Goal: Information Seeking & Learning: Compare options

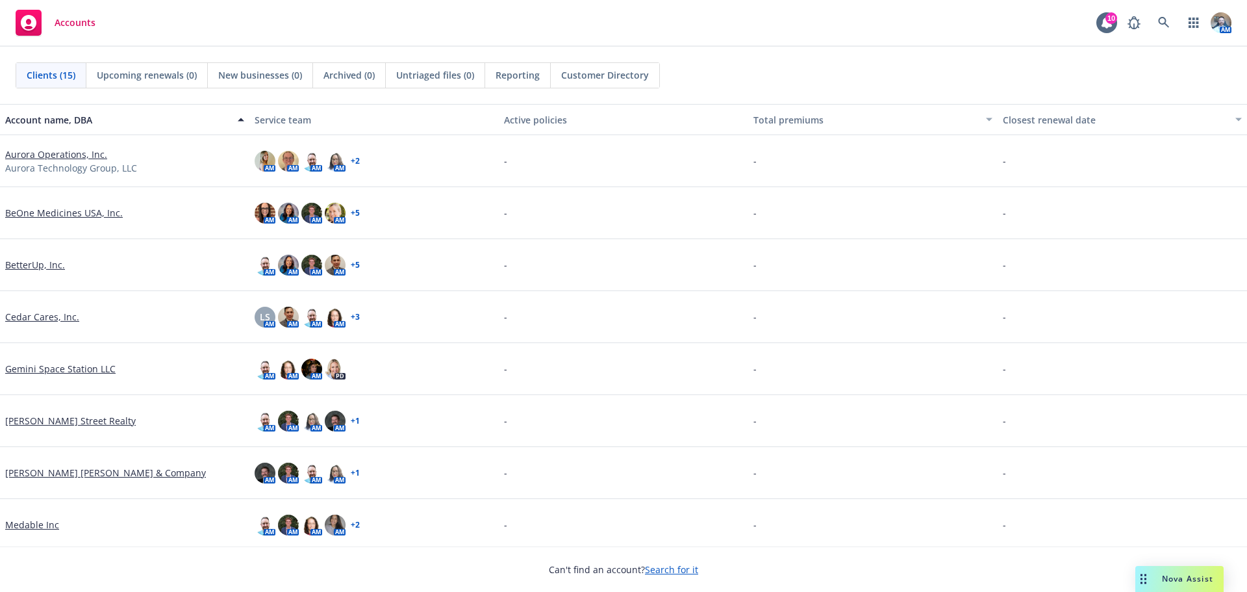
click at [58, 320] on link "Cedar Cares, Inc." at bounding box center [42, 317] width 74 height 14
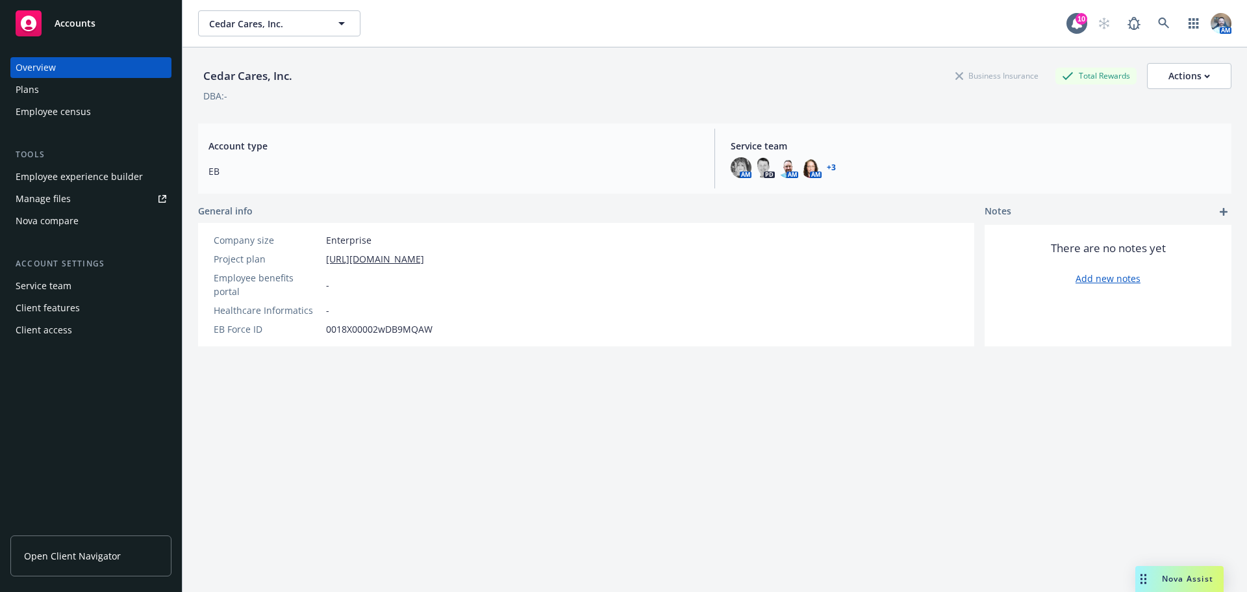
click at [33, 77] on div "Overview" at bounding box center [36, 67] width 40 height 21
click at [39, 101] on div "Employee census" at bounding box center [53, 111] width 75 height 21
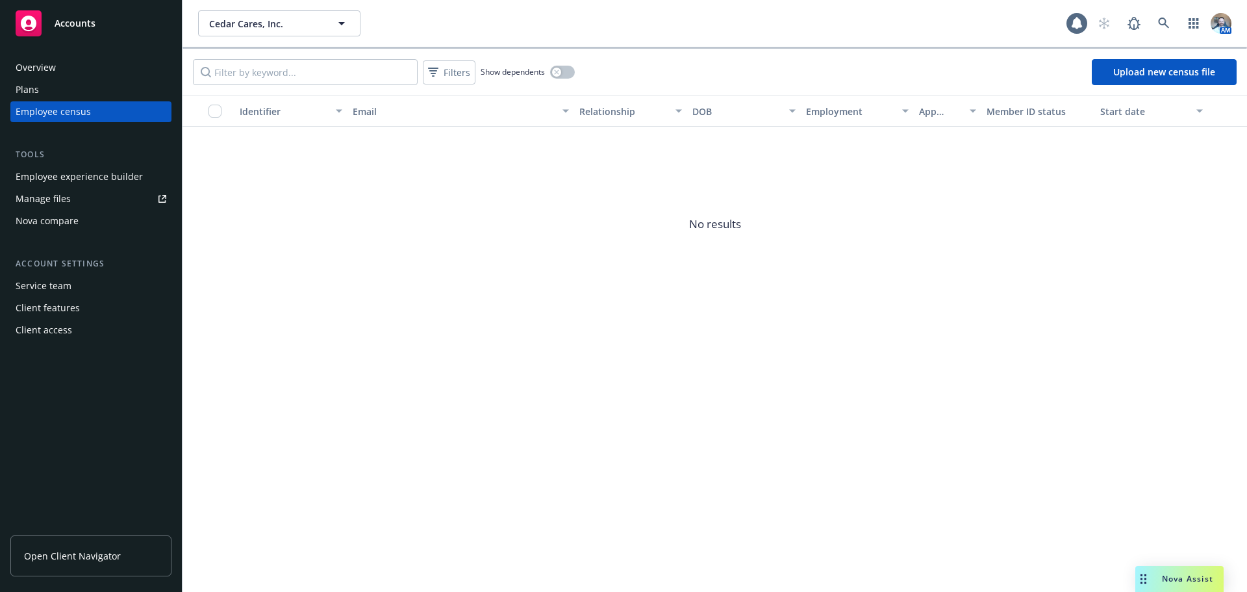
click at [39, 99] on div "Plans" at bounding box center [91, 89] width 151 height 21
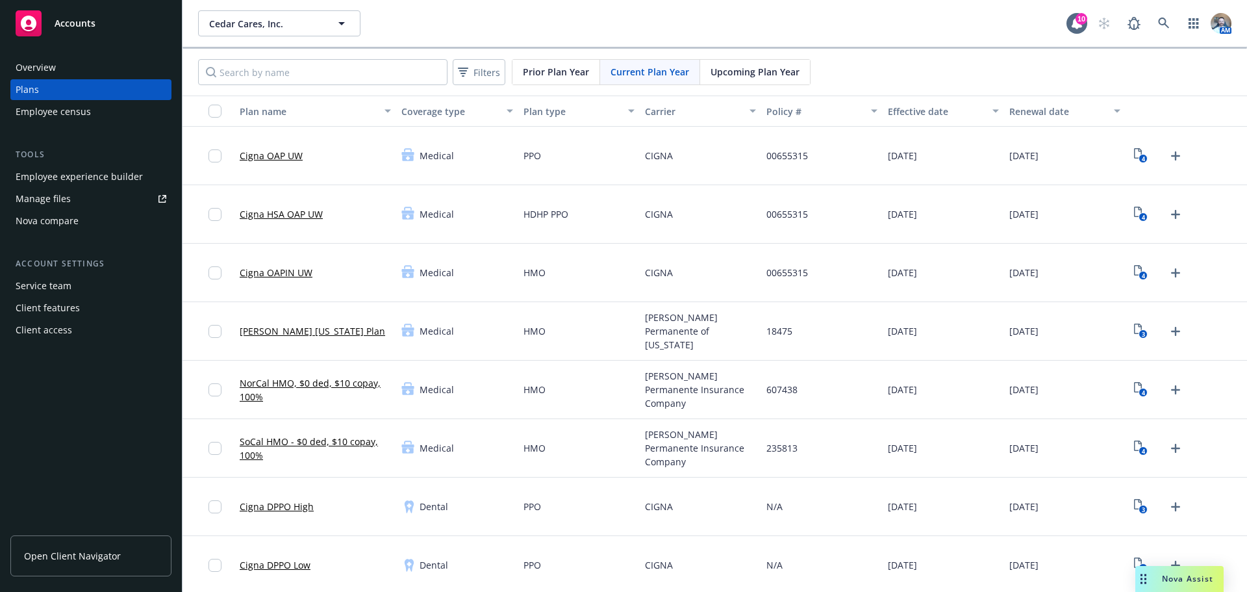
click at [53, 72] on div "Overview" at bounding box center [36, 67] width 40 height 21
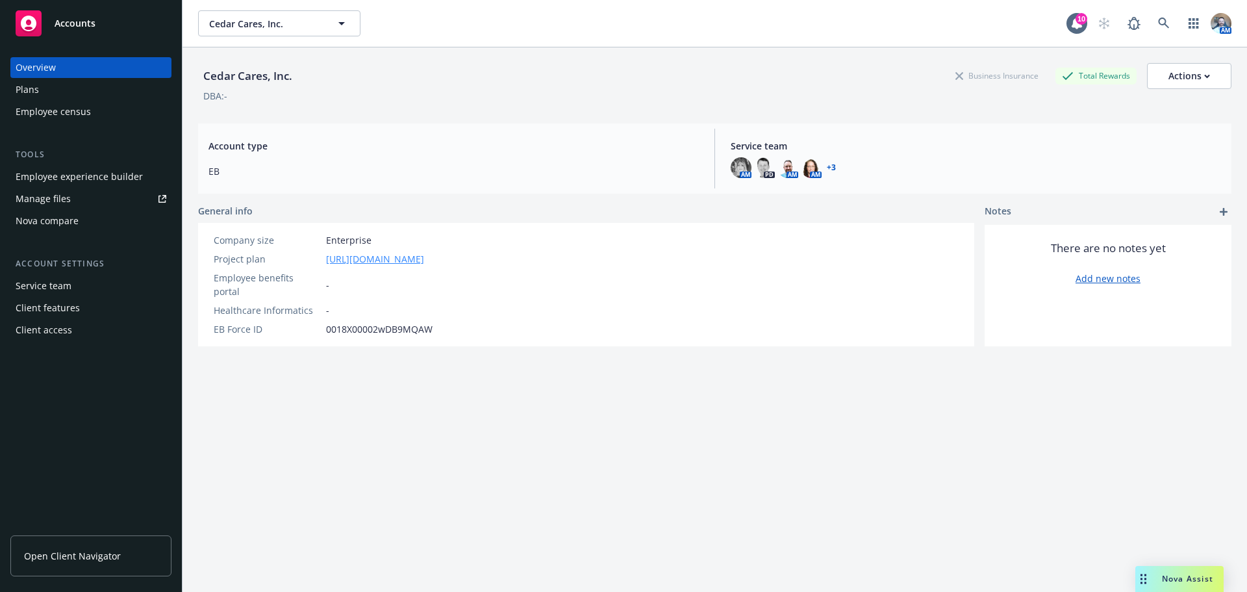
click at [399, 264] on link "[URL][DOMAIN_NAME]" at bounding box center [375, 259] width 98 height 14
click at [39, 87] on div "Plans" at bounding box center [91, 89] width 151 height 21
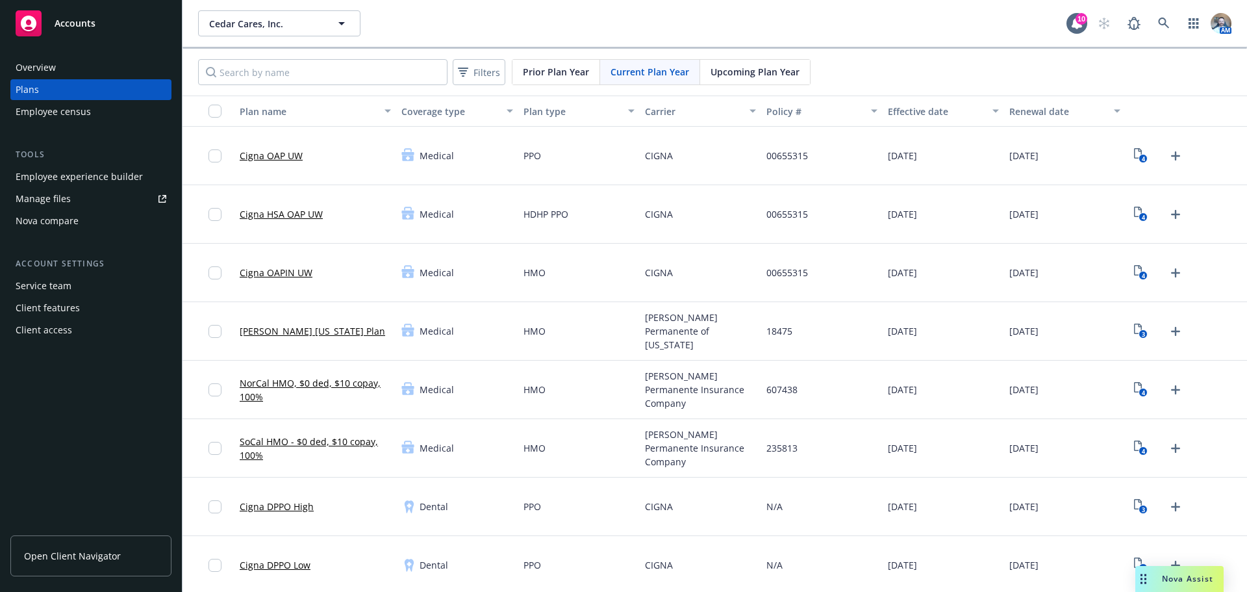
click at [278, 151] on link "Cigna OAP UW" at bounding box center [271, 156] width 63 height 14
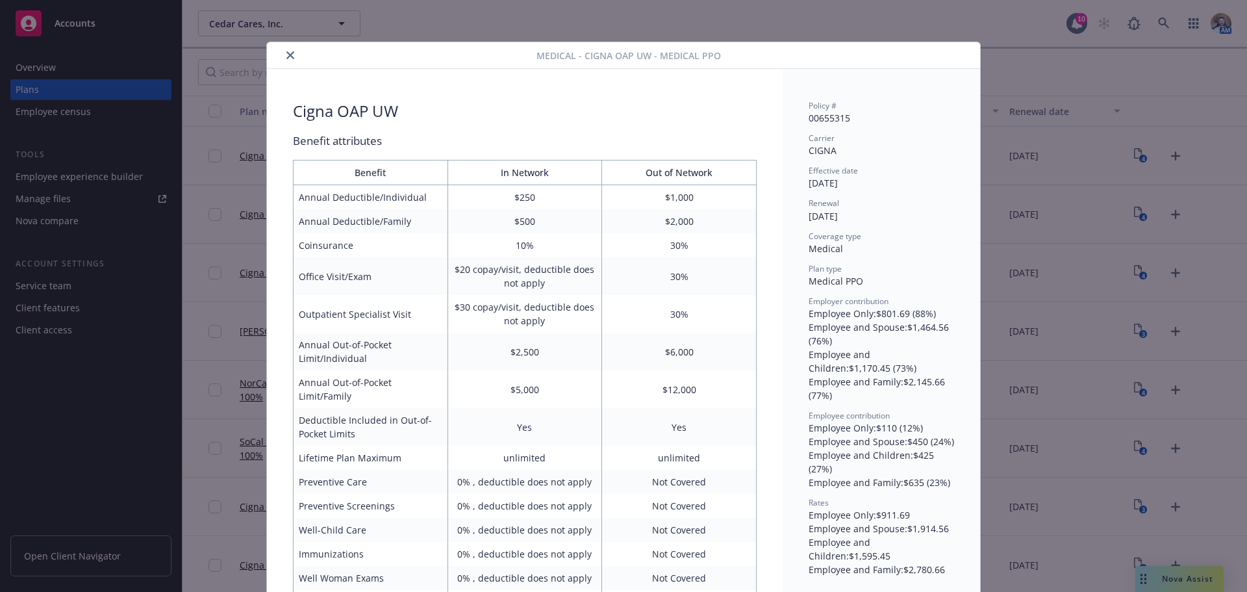
scroll to position [39, 0]
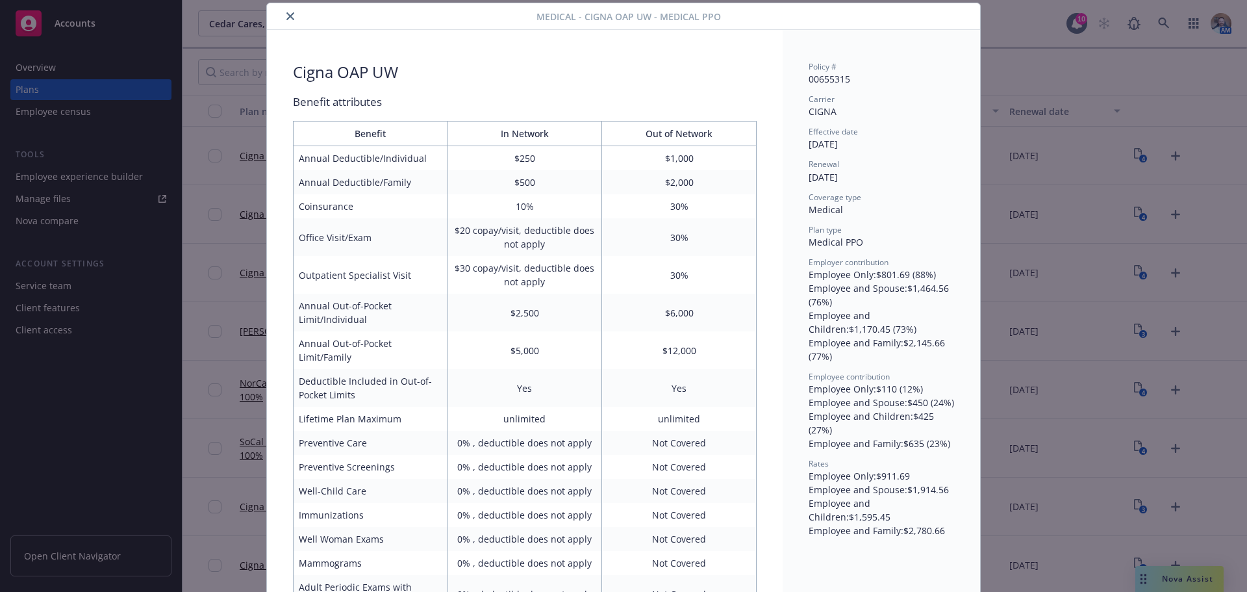
click at [273, 4] on div "Medical - Cigna OAP UW - Medical PPO" at bounding box center [623, 16] width 713 height 27
click at [275, 9] on div at bounding box center [404, 16] width 264 height 16
click at [285, 21] on button "close" at bounding box center [291, 16] width 16 height 16
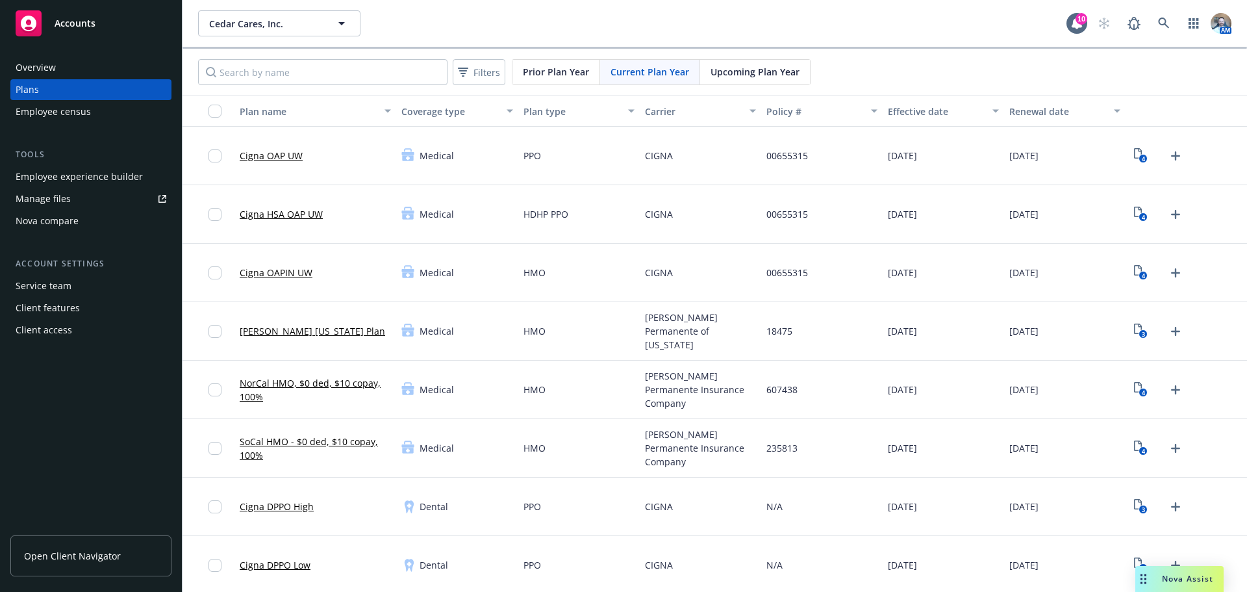
click at [282, 220] on link "Cigna HSA OAP UW" at bounding box center [281, 214] width 83 height 14
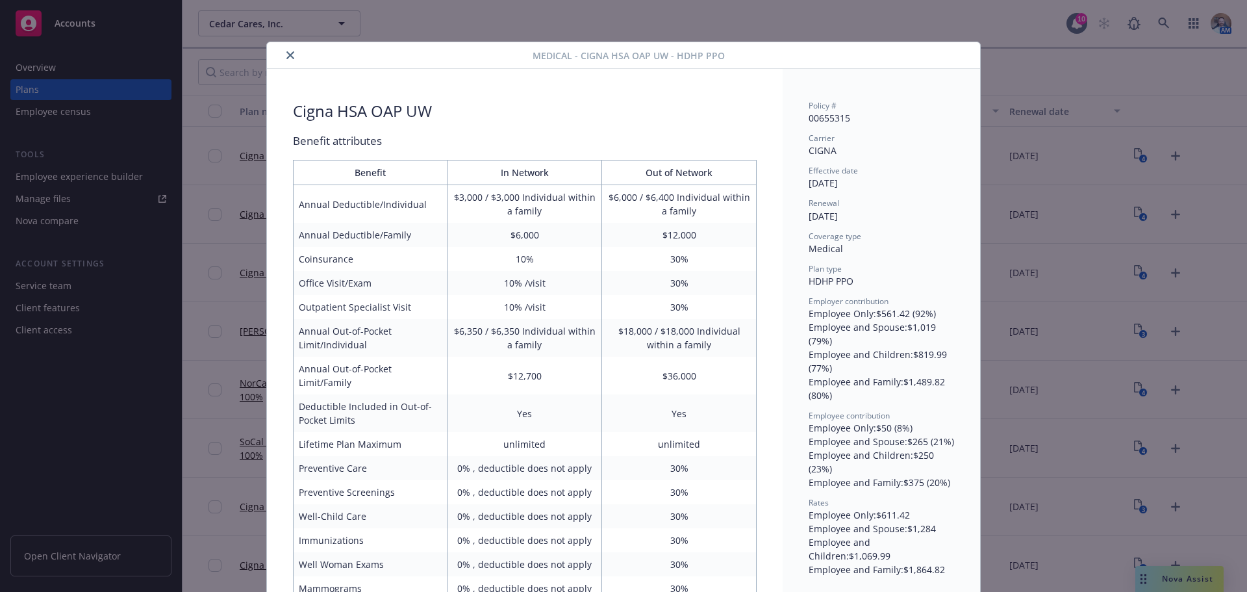
scroll to position [39, 0]
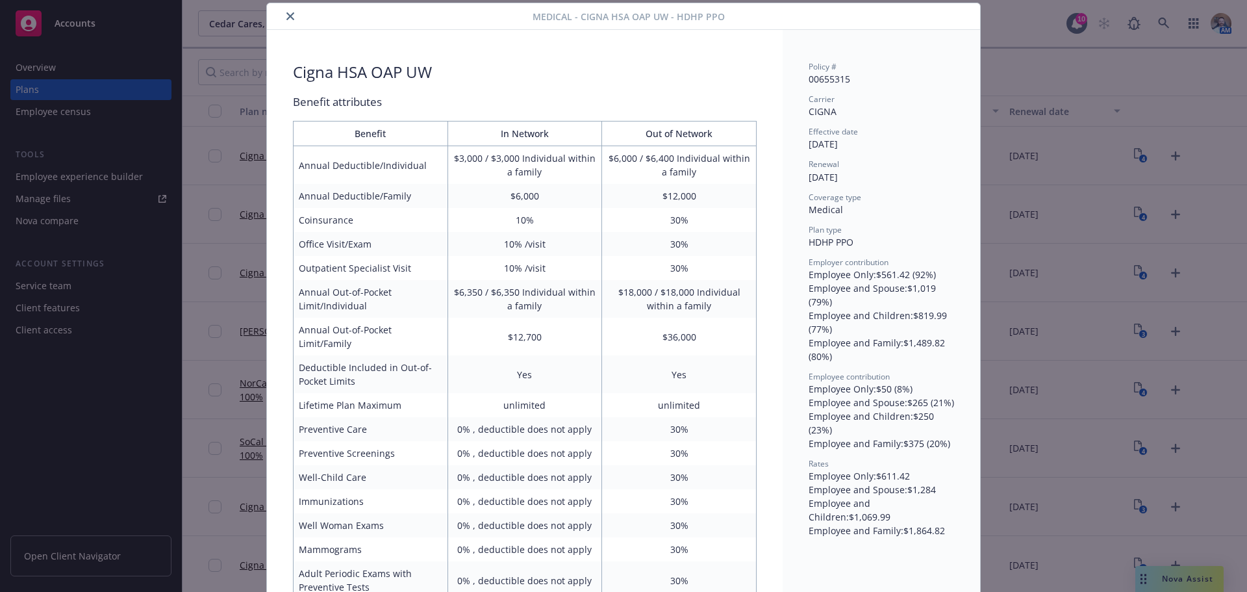
click at [290, 17] on button "close" at bounding box center [291, 16] width 16 height 16
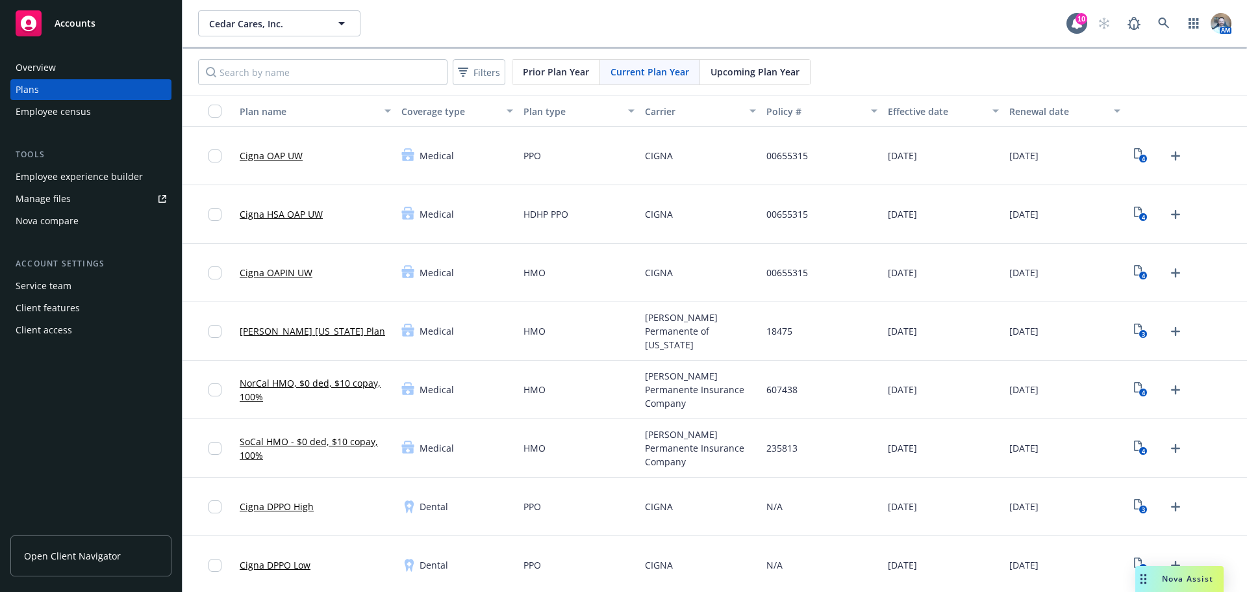
click at [293, 274] on link "Cigna OAPIN UW" at bounding box center [276, 273] width 73 height 14
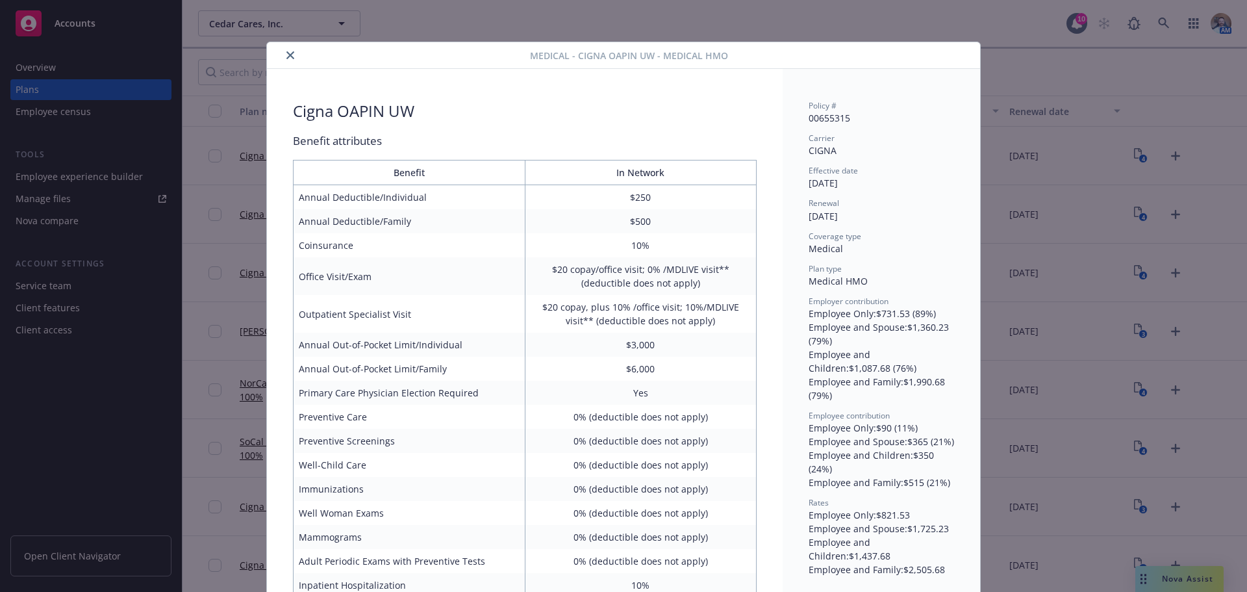
scroll to position [39, 0]
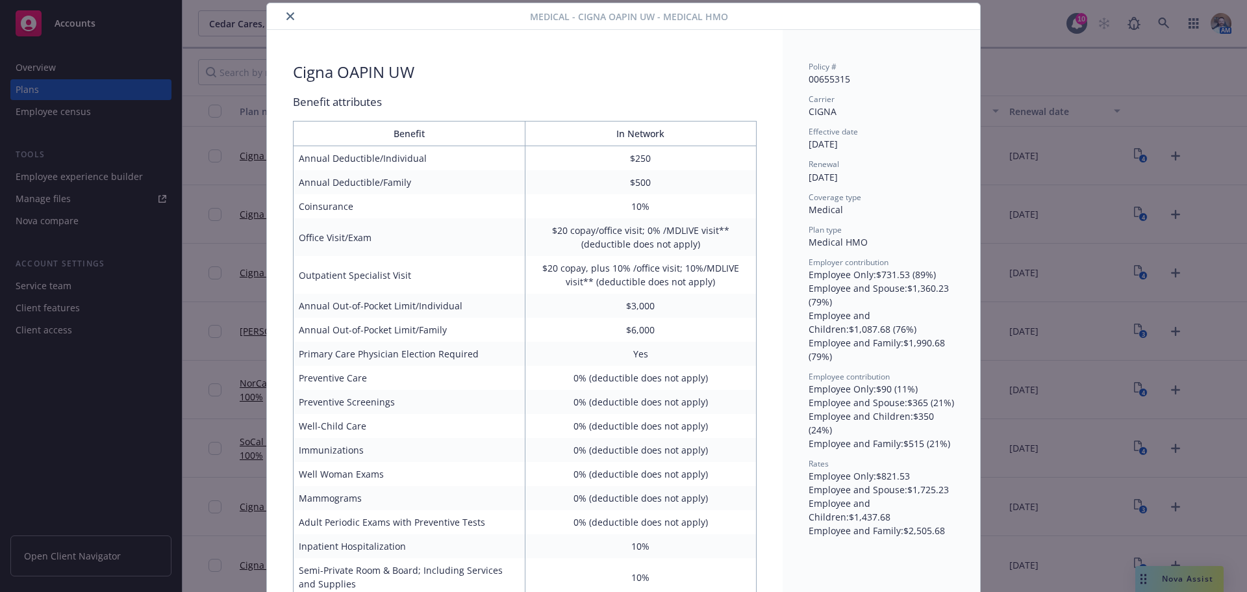
click at [283, 21] on button "close" at bounding box center [291, 16] width 16 height 16
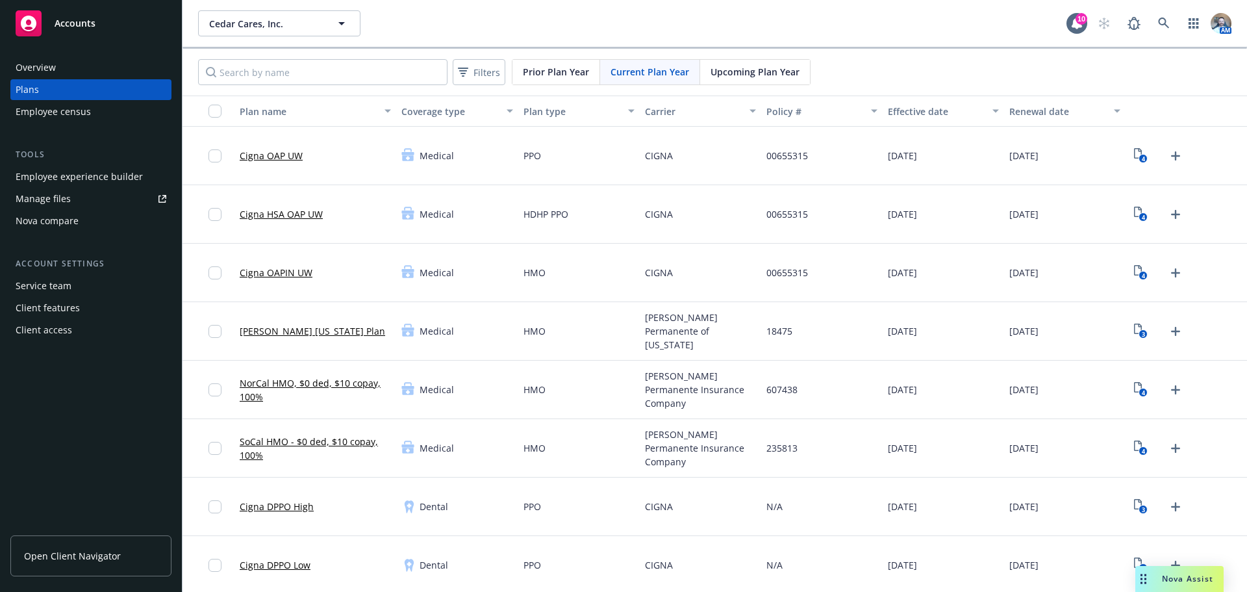
click at [283, 217] on link "Cigna HSA OAP UW" at bounding box center [281, 214] width 83 height 14
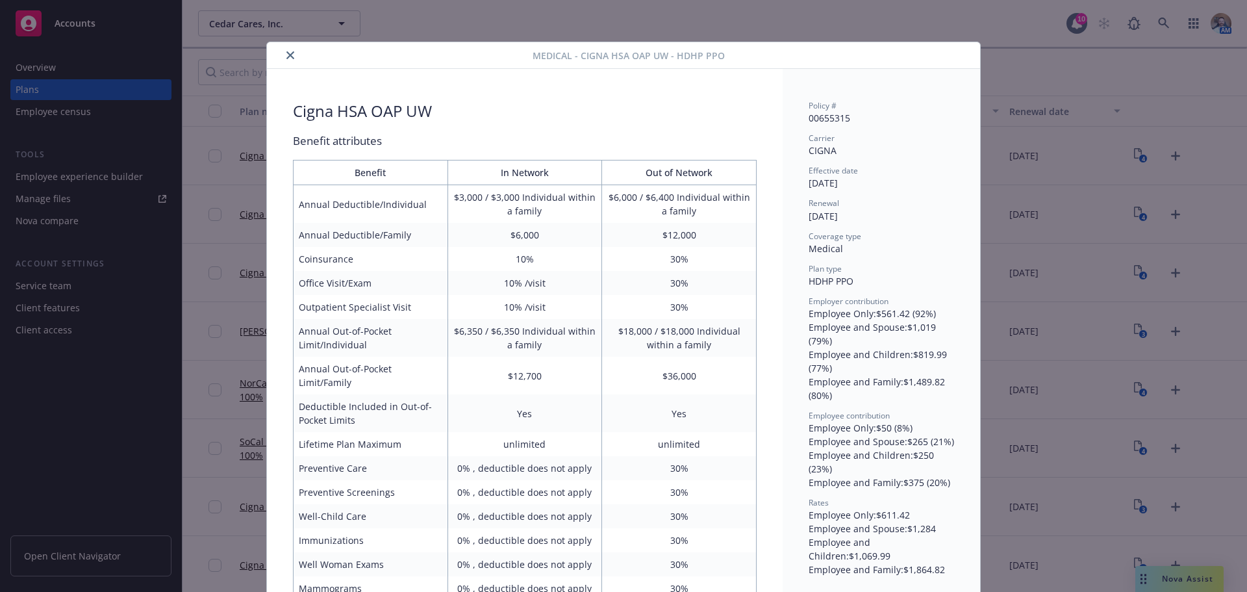
scroll to position [39, 0]
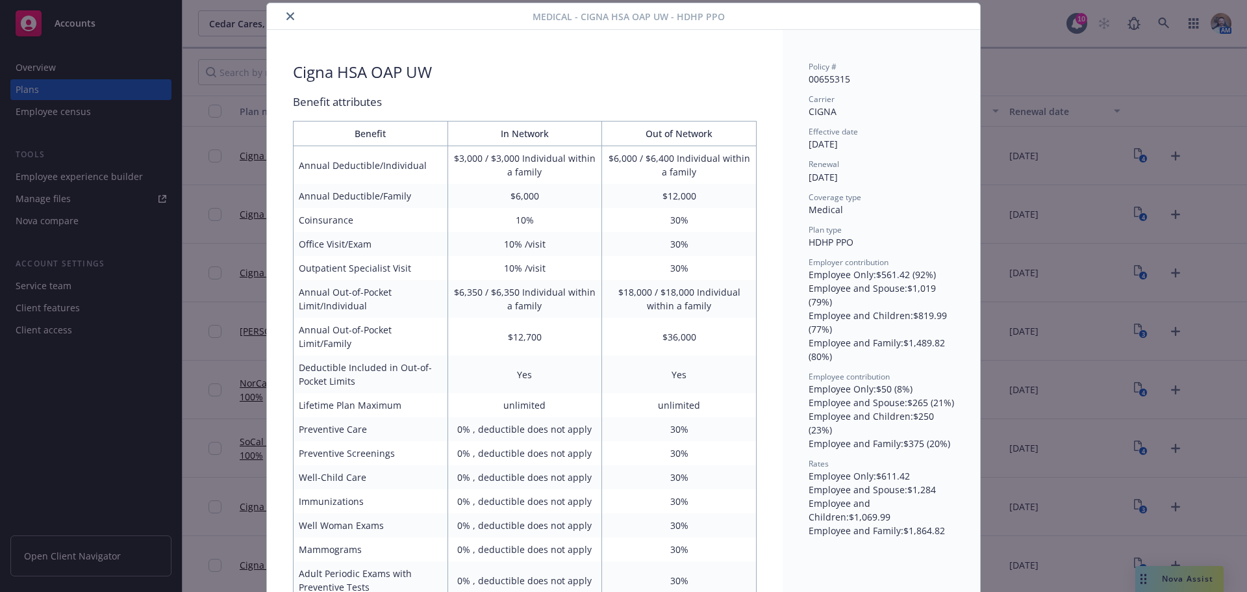
click at [288, 16] on icon "close" at bounding box center [290, 16] width 8 height 8
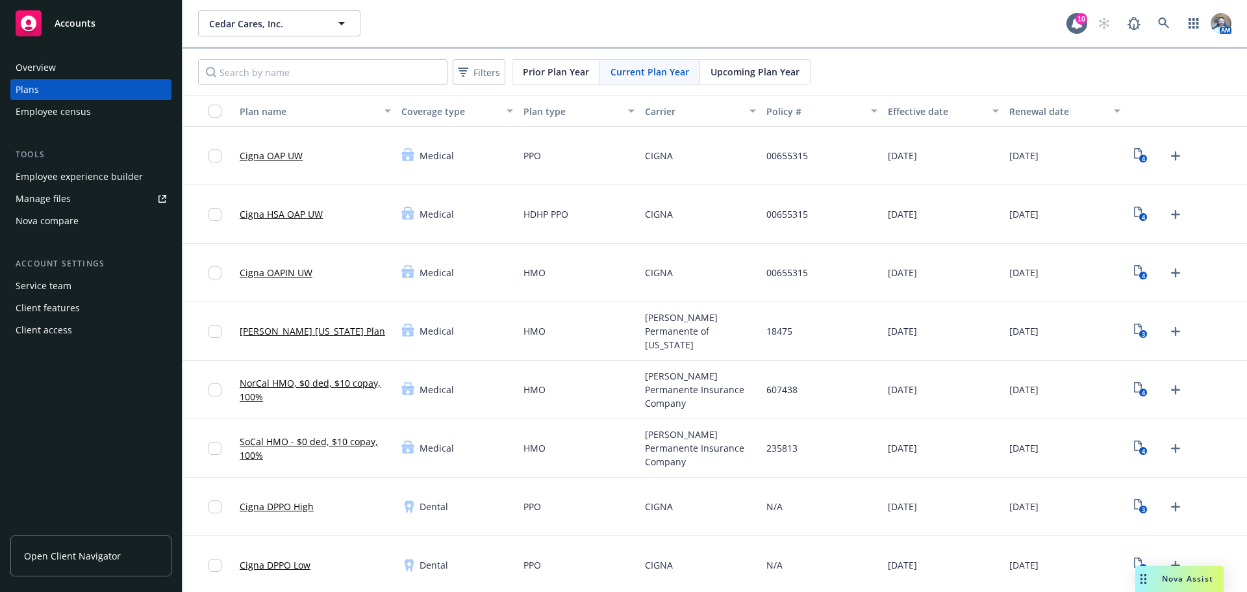
click at [292, 152] on link "Cigna OAP UW" at bounding box center [271, 156] width 63 height 14
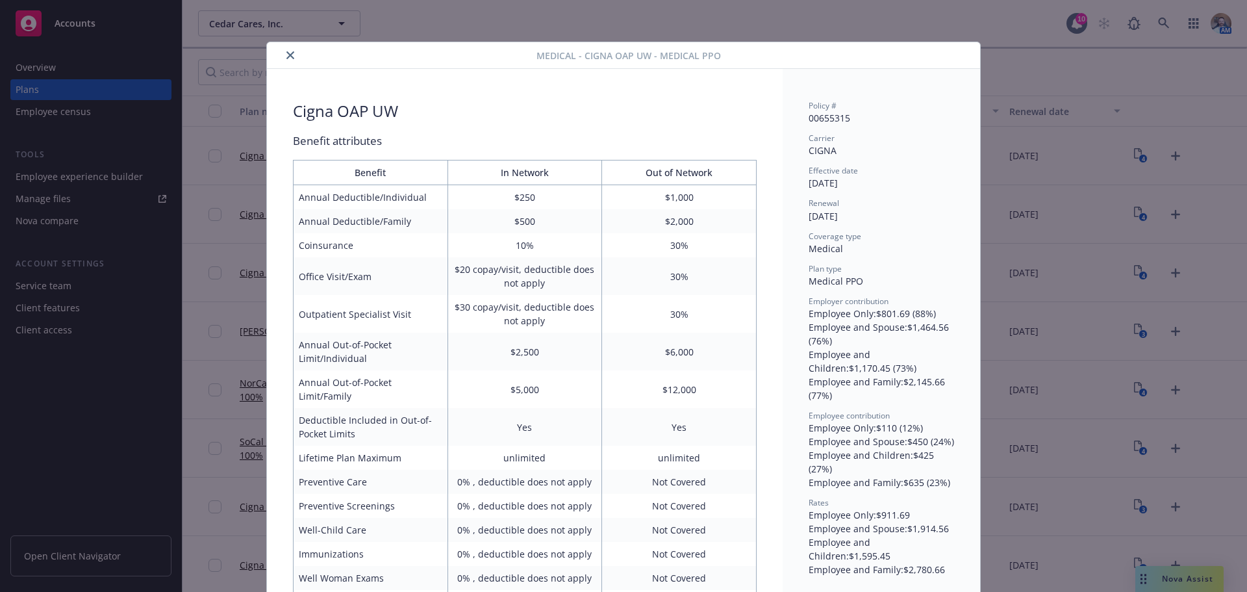
scroll to position [39, 0]
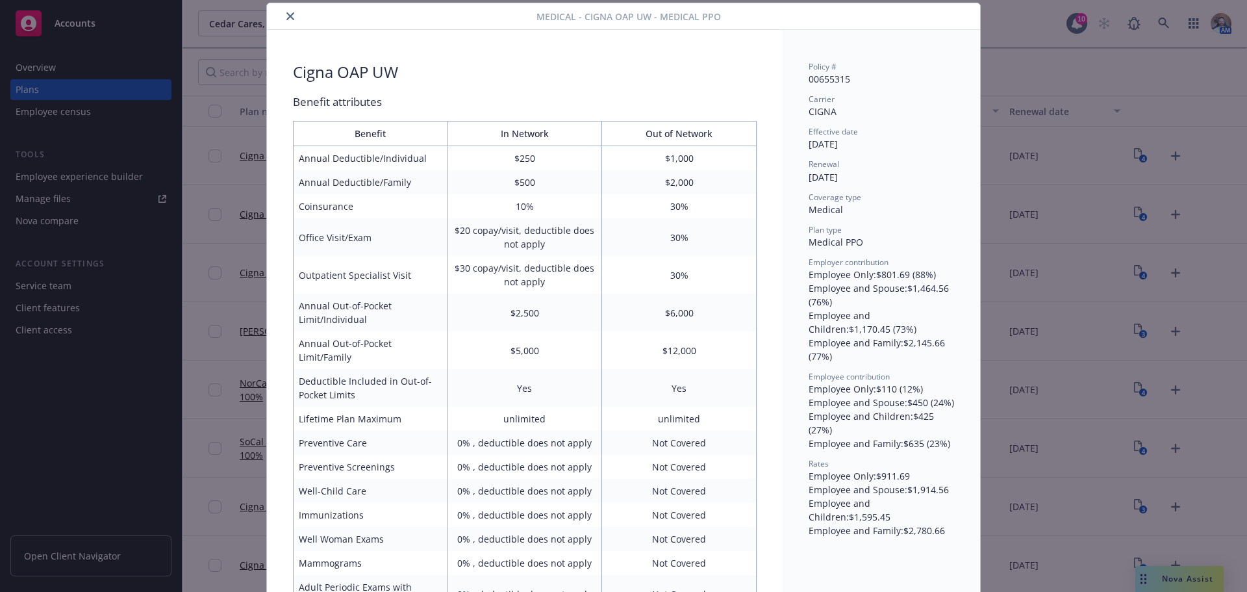
click at [283, 16] on button "close" at bounding box center [291, 16] width 16 height 16
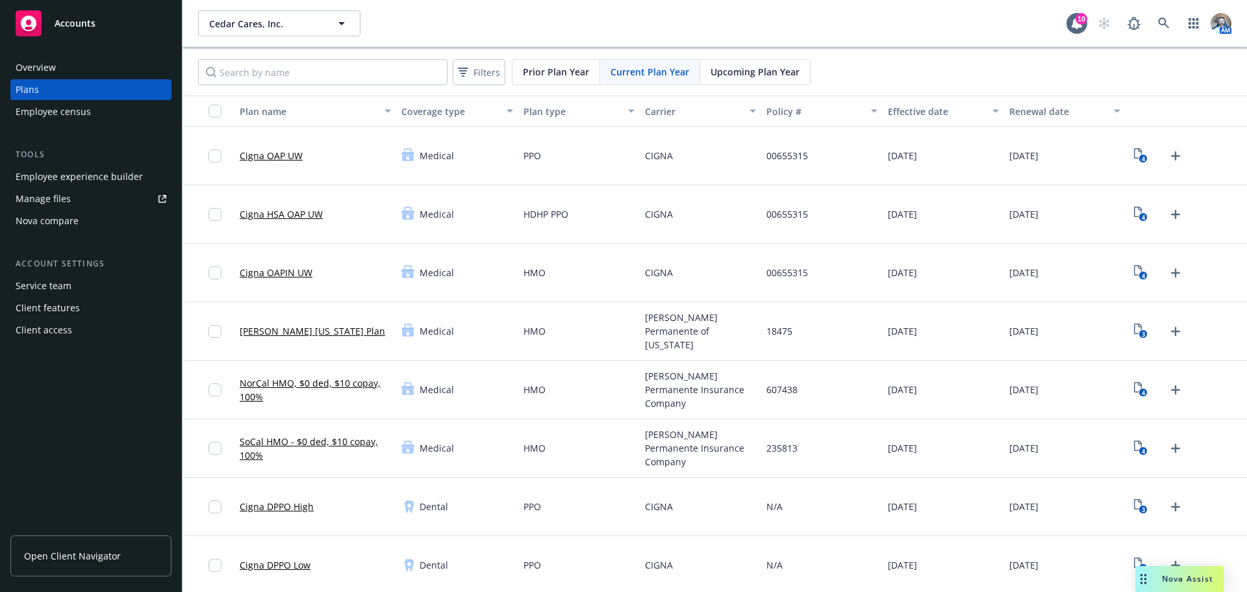
click at [265, 212] on link "Cigna HSA OAP UW" at bounding box center [281, 214] width 83 height 14
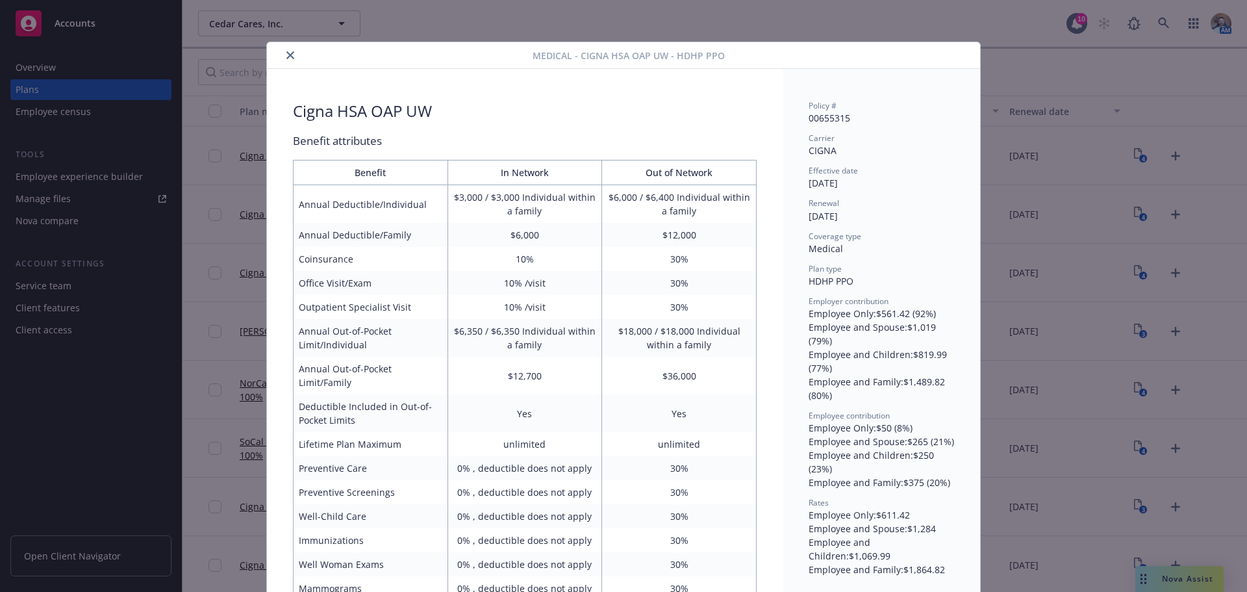
scroll to position [39, 0]
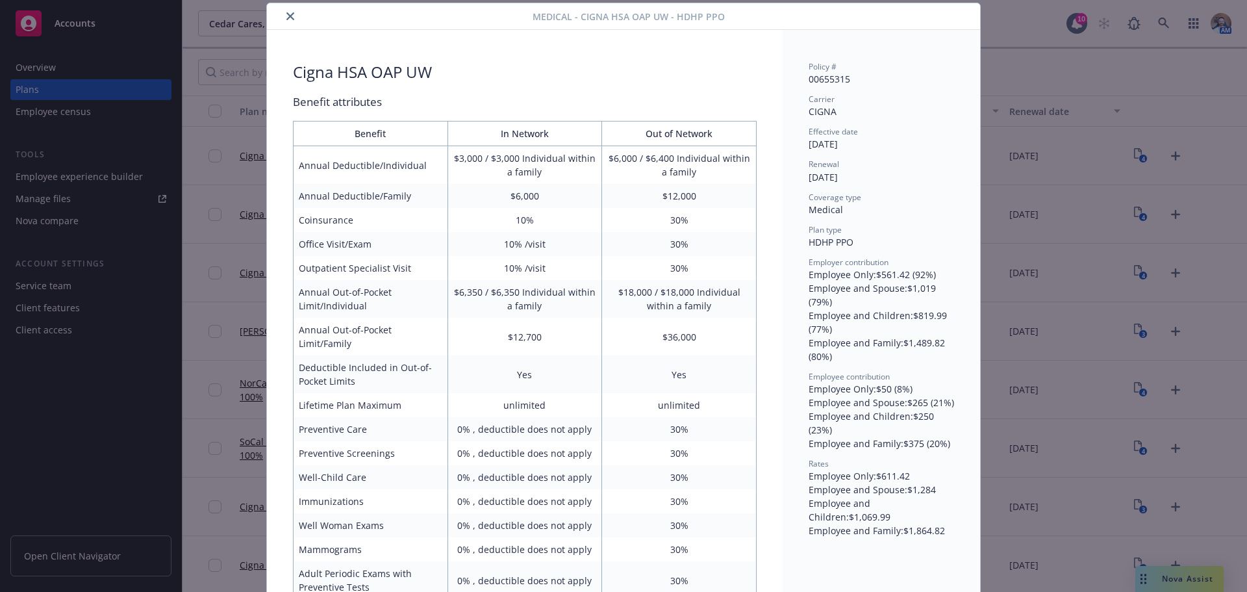
click at [292, 18] on button "close" at bounding box center [291, 16] width 16 height 16
